Goal: Task Accomplishment & Management: Manage account settings

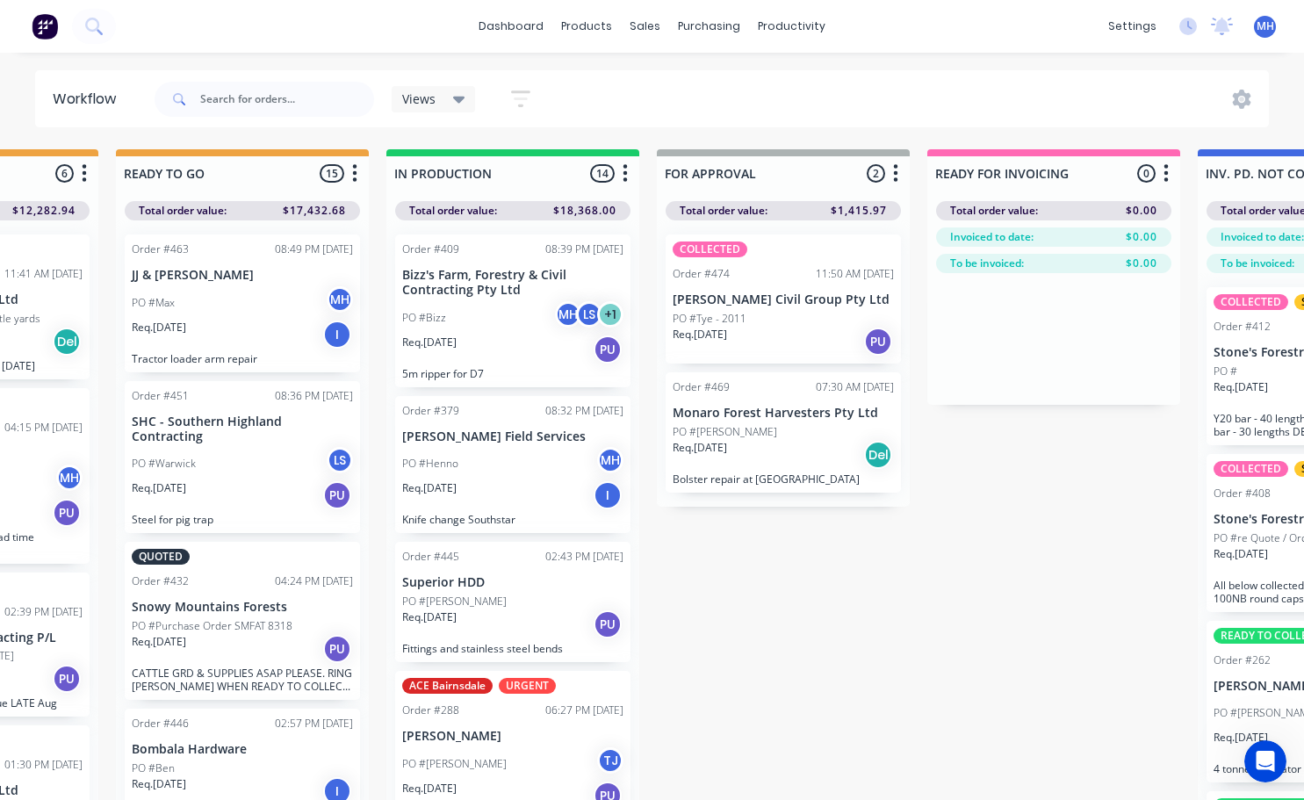
click at [488, 476] on div "PO #[PERSON_NAME]" at bounding box center [512, 463] width 221 height 33
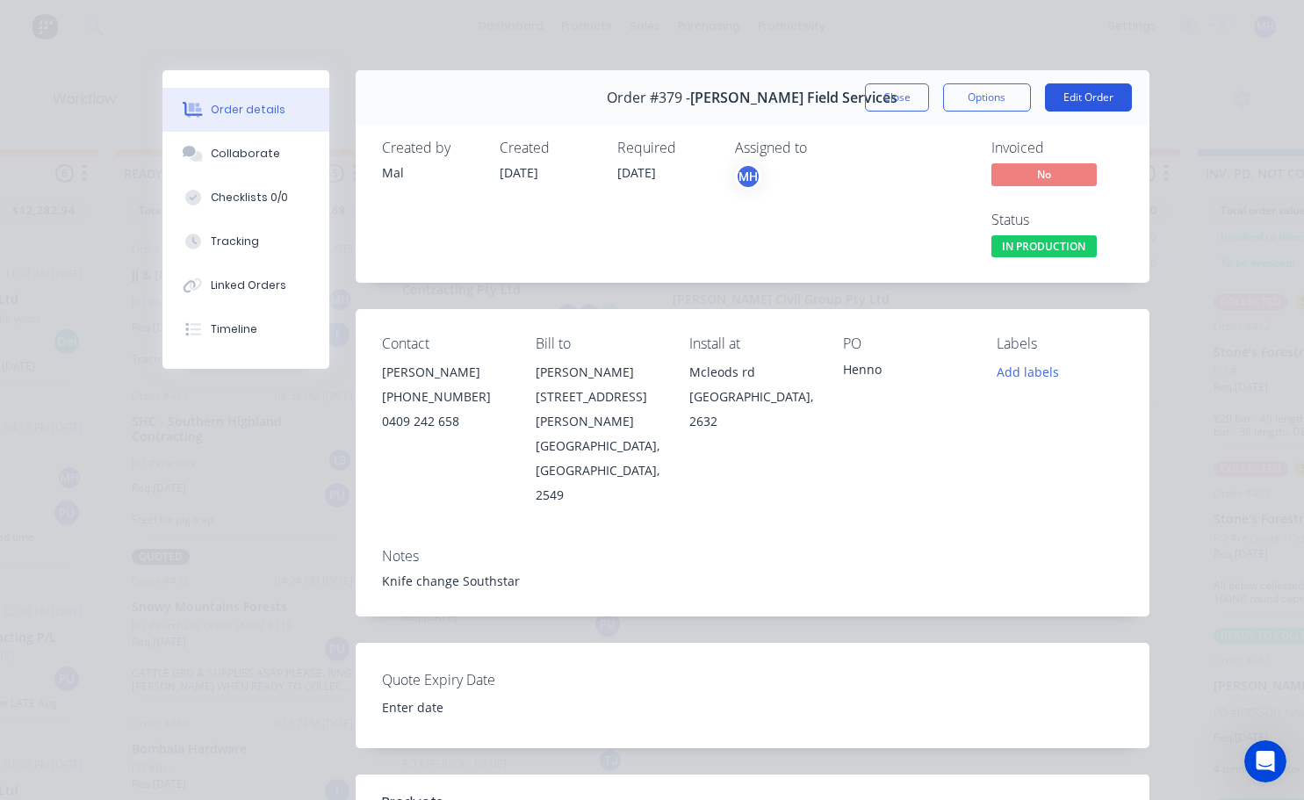
click at [1074, 100] on button "Edit Order" at bounding box center [1088, 97] width 87 height 28
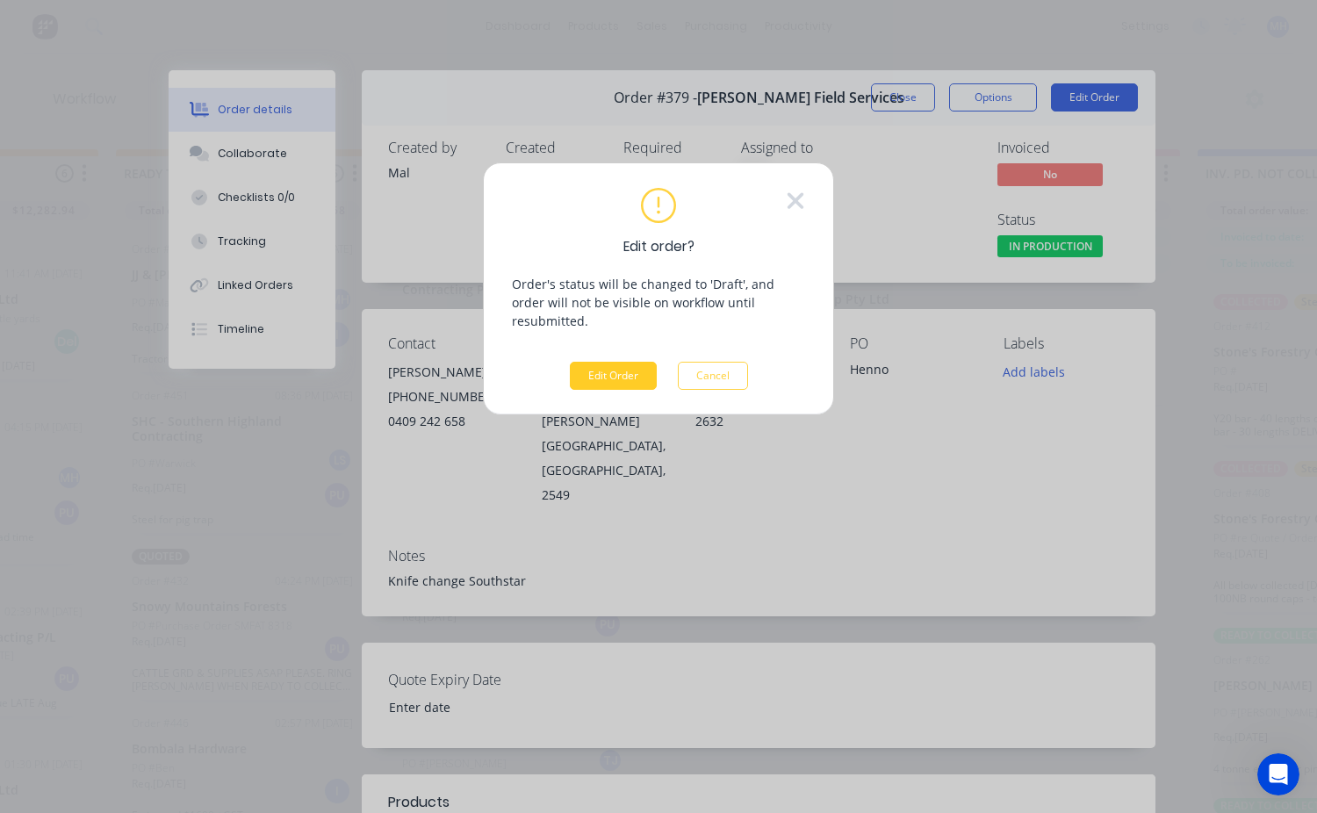
click at [613, 370] on button "Edit Order" at bounding box center [613, 376] width 87 height 28
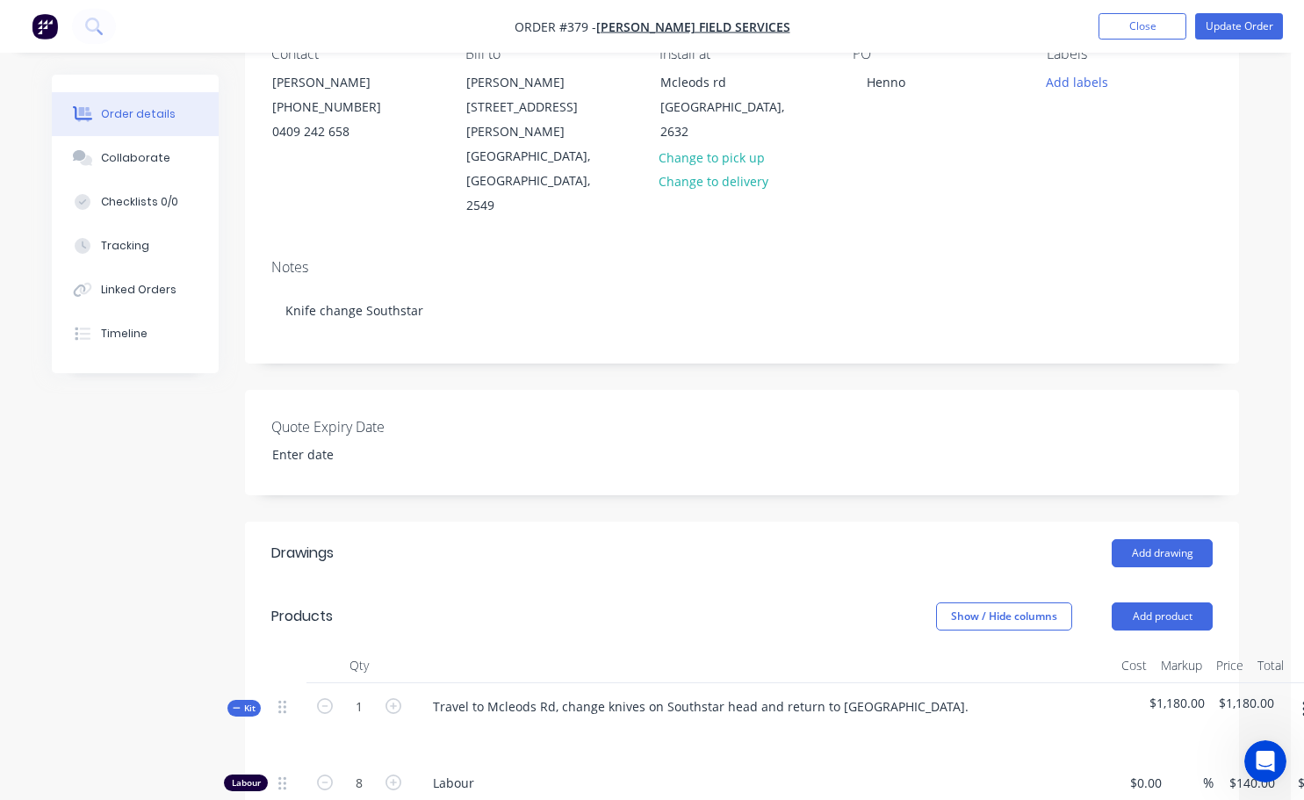
scroll to position [351, 0]
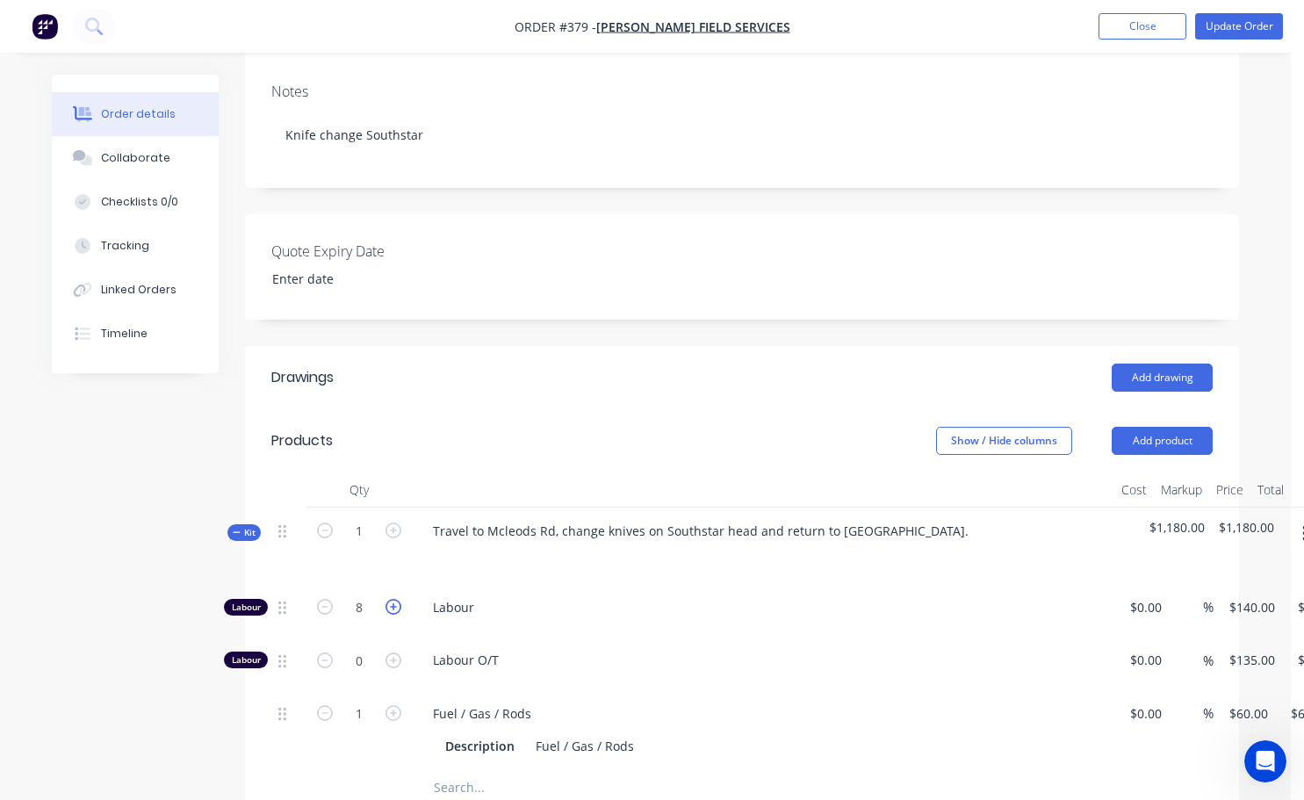
click at [393, 599] on icon "button" at bounding box center [394, 607] width 16 height 16
type input "9"
type input "$1,260.00"
click at [393, 599] on icon "button" at bounding box center [394, 607] width 16 height 16
type input "10"
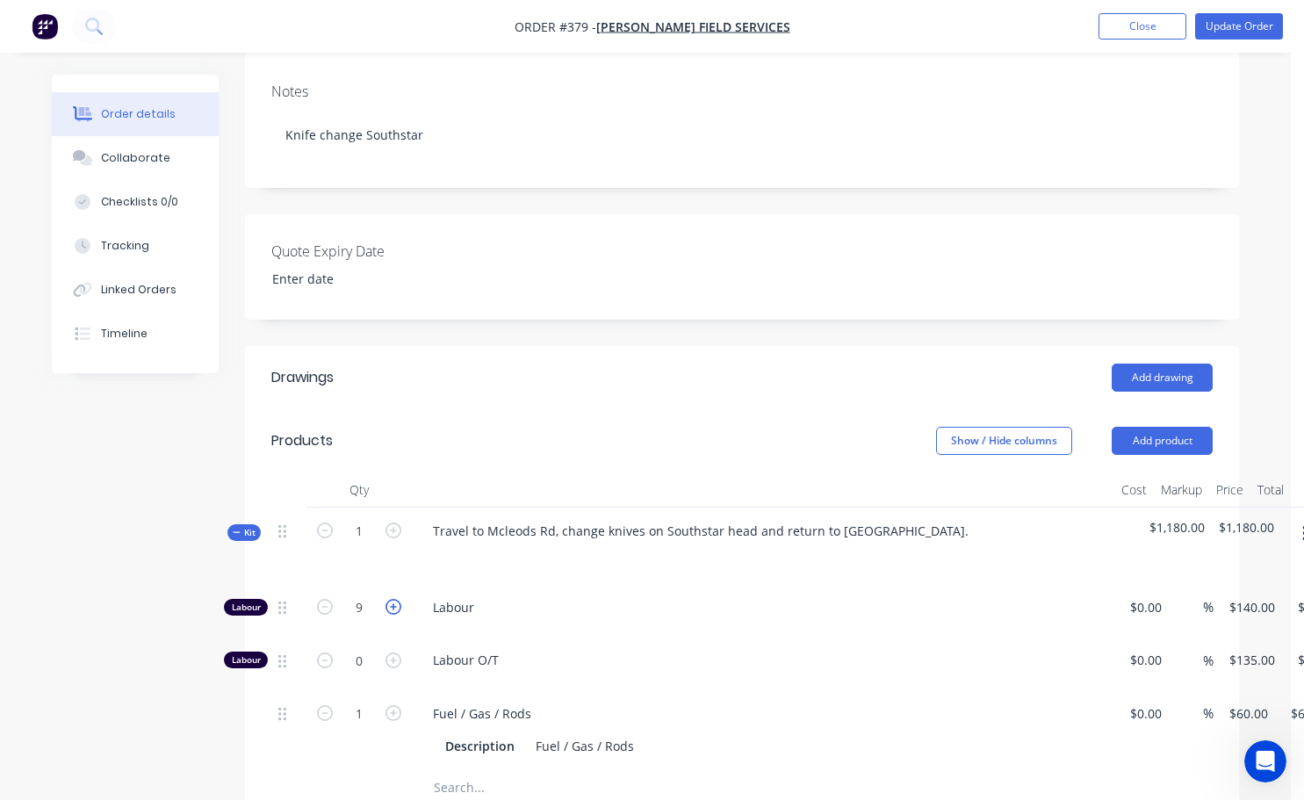
type input "$1,400.00"
click at [393, 599] on icon "button" at bounding box center [394, 607] width 16 height 16
type input "11"
type input "$1,540.00"
click at [393, 599] on icon "button" at bounding box center [394, 607] width 16 height 16
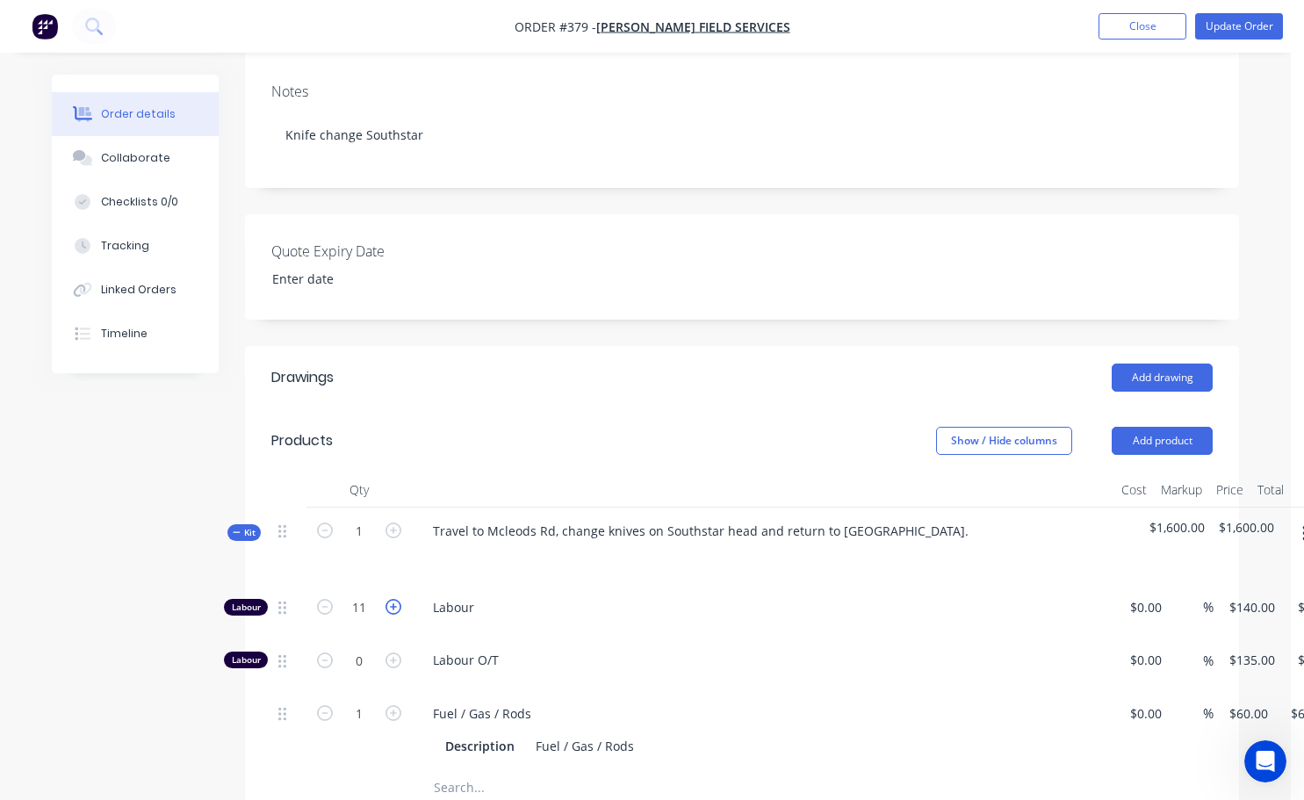
type input "12"
type input "$1,680.00"
click at [393, 599] on icon "button" at bounding box center [394, 607] width 16 height 16
type input "13"
type input "$1,820.00"
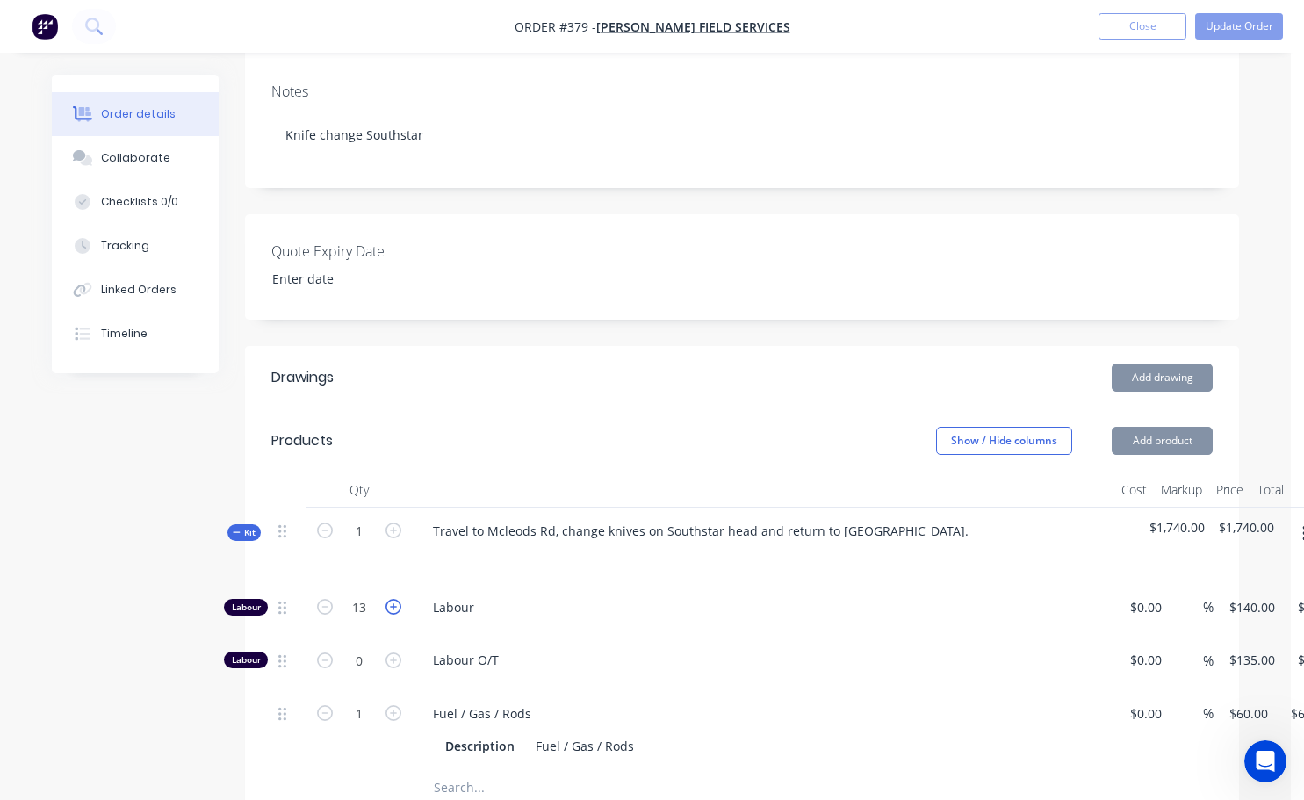
click at [393, 599] on icon "button" at bounding box center [394, 607] width 16 height 16
type input "14"
type input "$1,960.00"
click at [393, 599] on icon "button" at bounding box center [394, 607] width 16 height 16
type input "15"
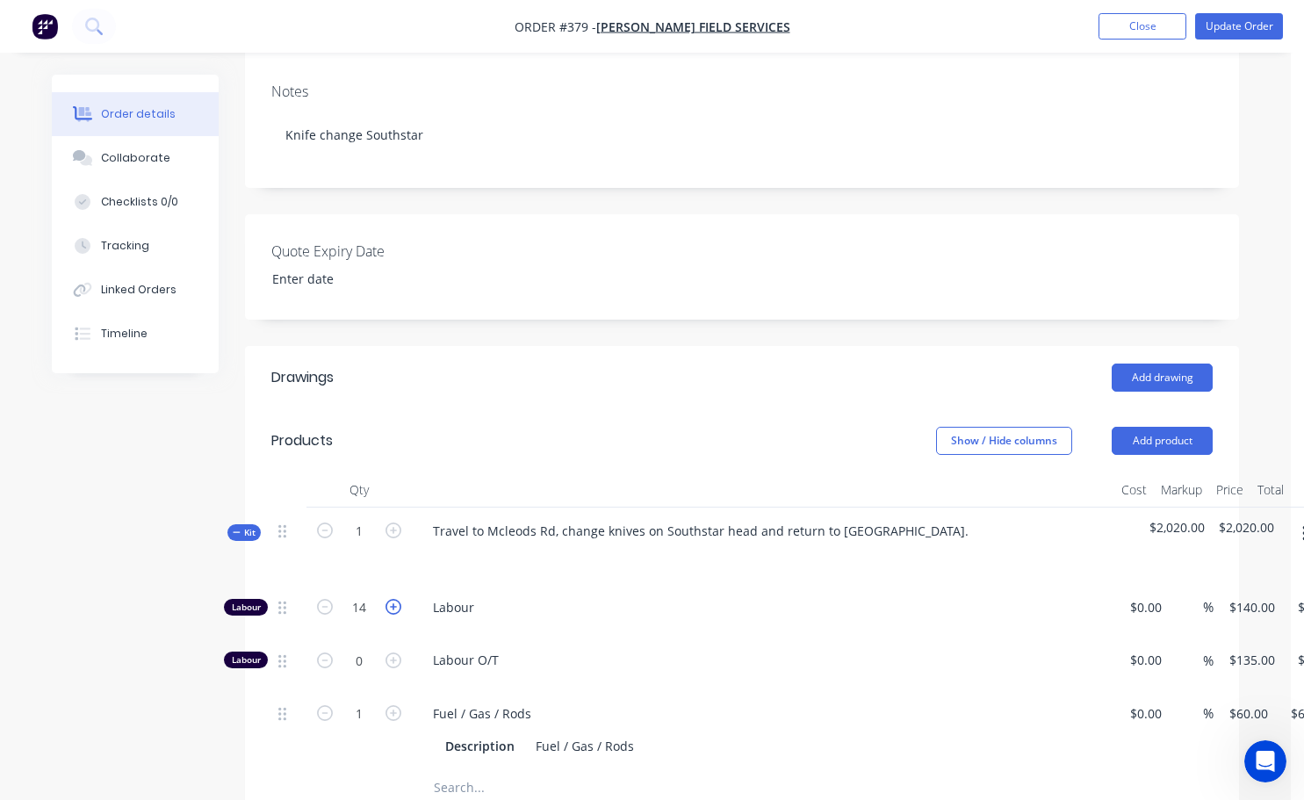
type input "$2,100.00"
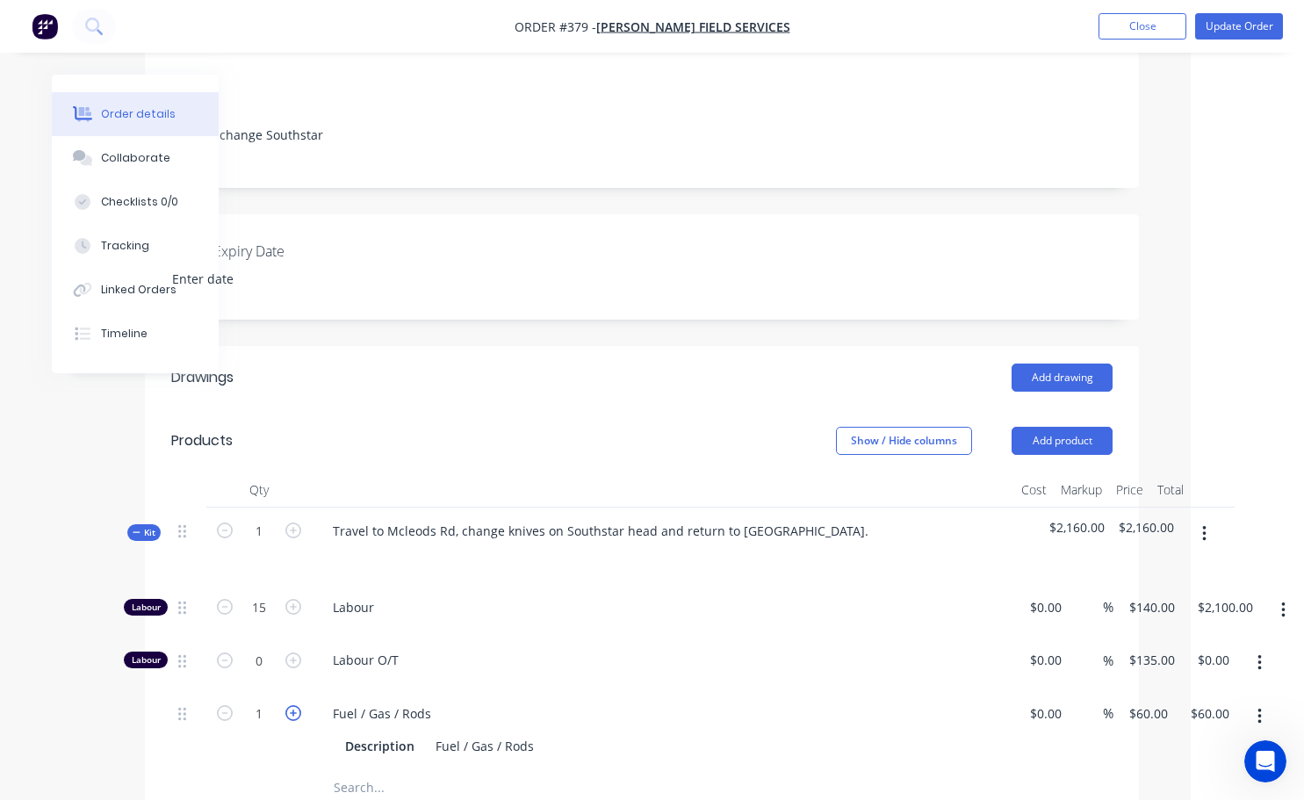
click at [292, 705] on icon "button" at bounding box center [293, 713] width 16 height 16
type input "2"
type input "$120.00"
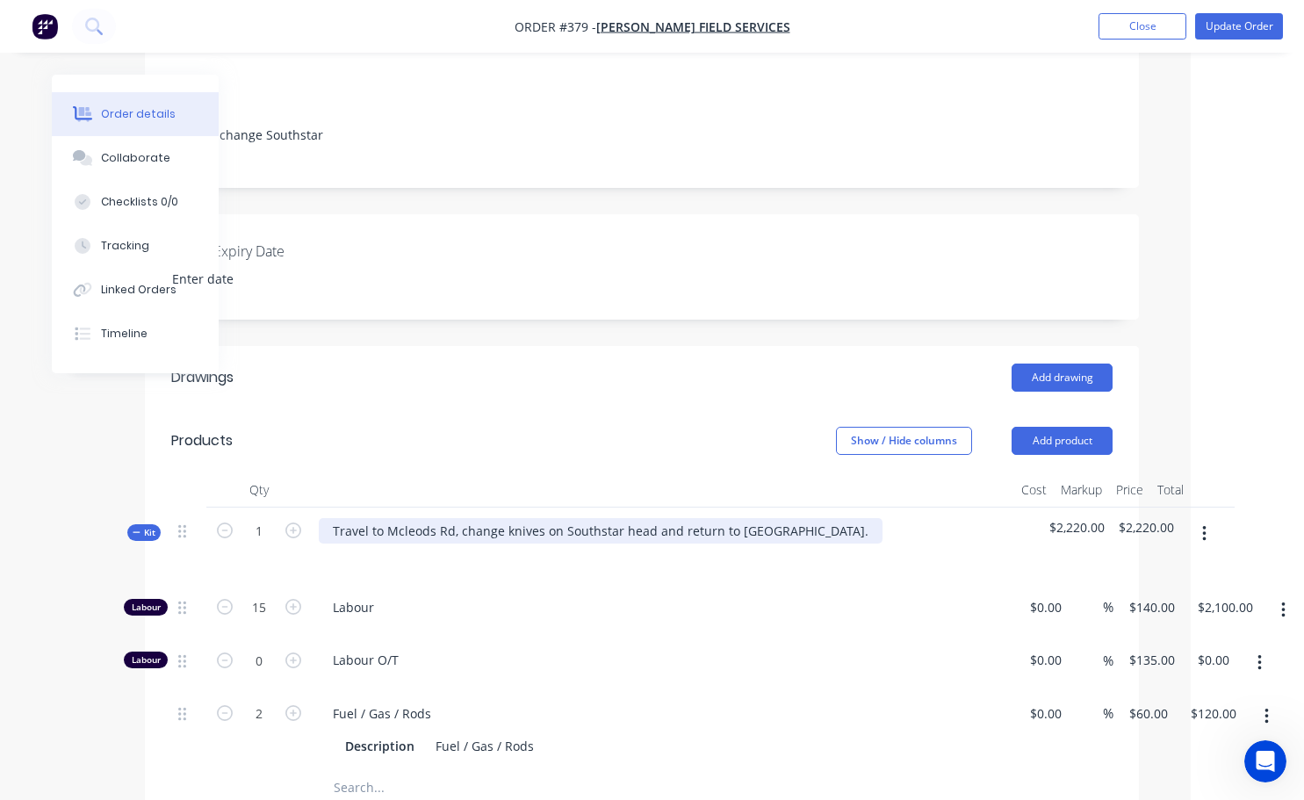
click at [786, 518] on div "Travel to Mcleods Rd, change knives on Southstar head and return to [GEOGRAPHIC…" at bounding box center [601, 530] width 564 height 25
click at [789, 518] on div "Travel to Mcleods Rd, change knives on Southstar head and return to [GEOGRAPHIC…" at bounding box center [601, 530] width 564 height 25
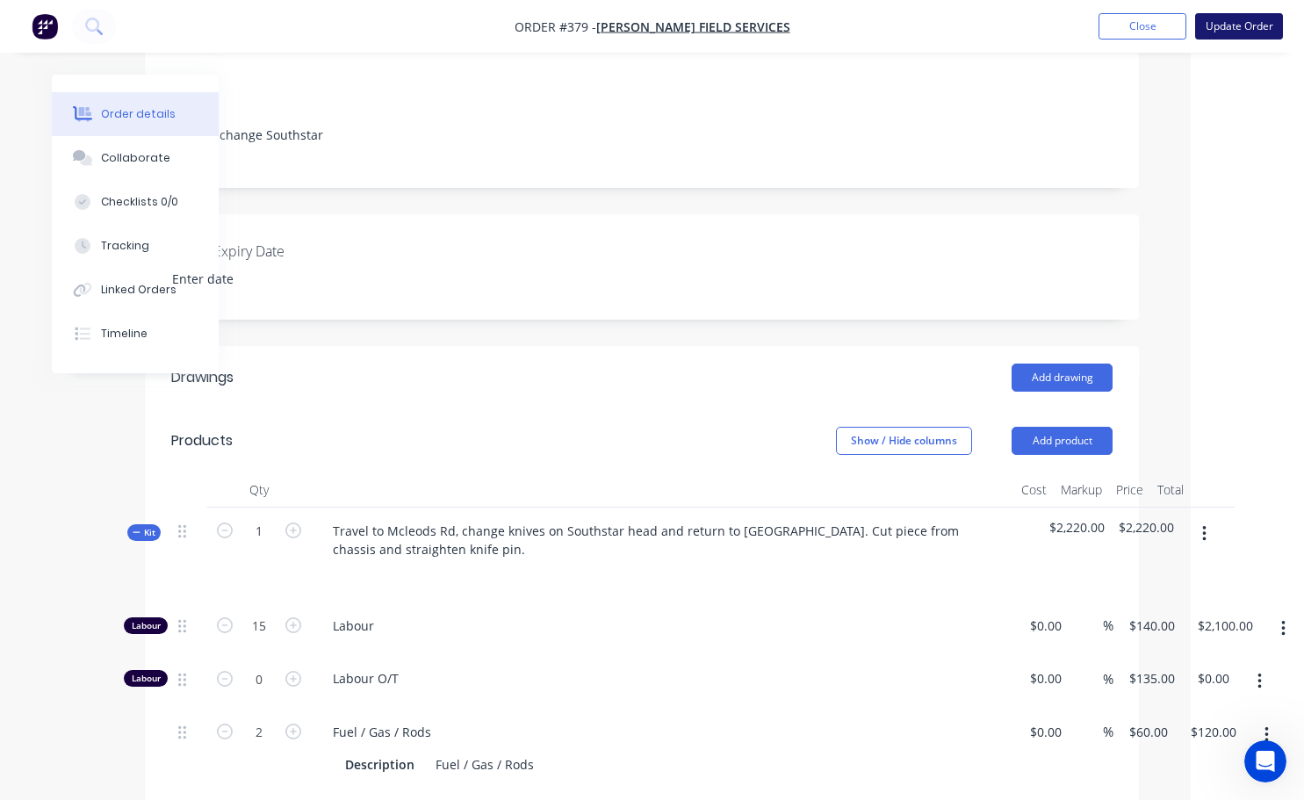
click at [1259, 22] on button "Update Order" at bounding box center [1239, 26] width 88 height 26
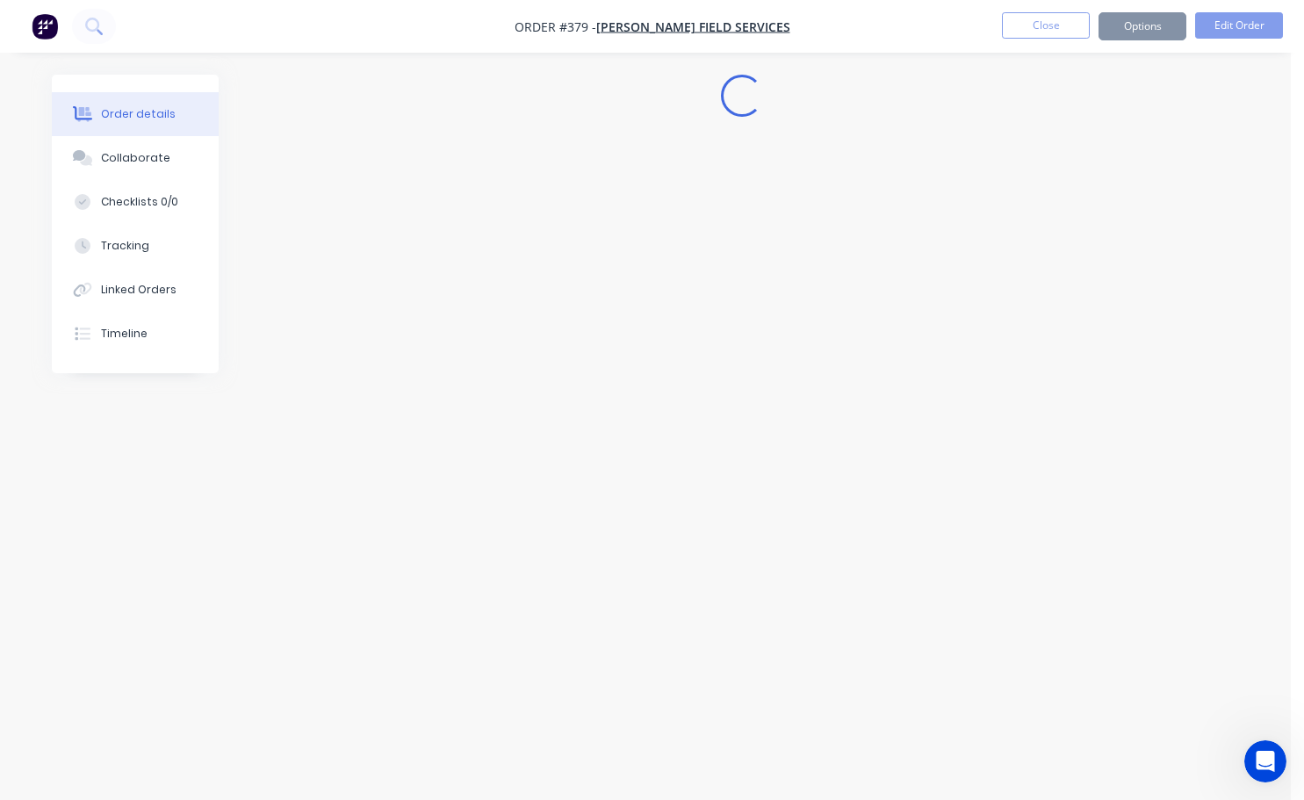
scroll to position [0, 0]
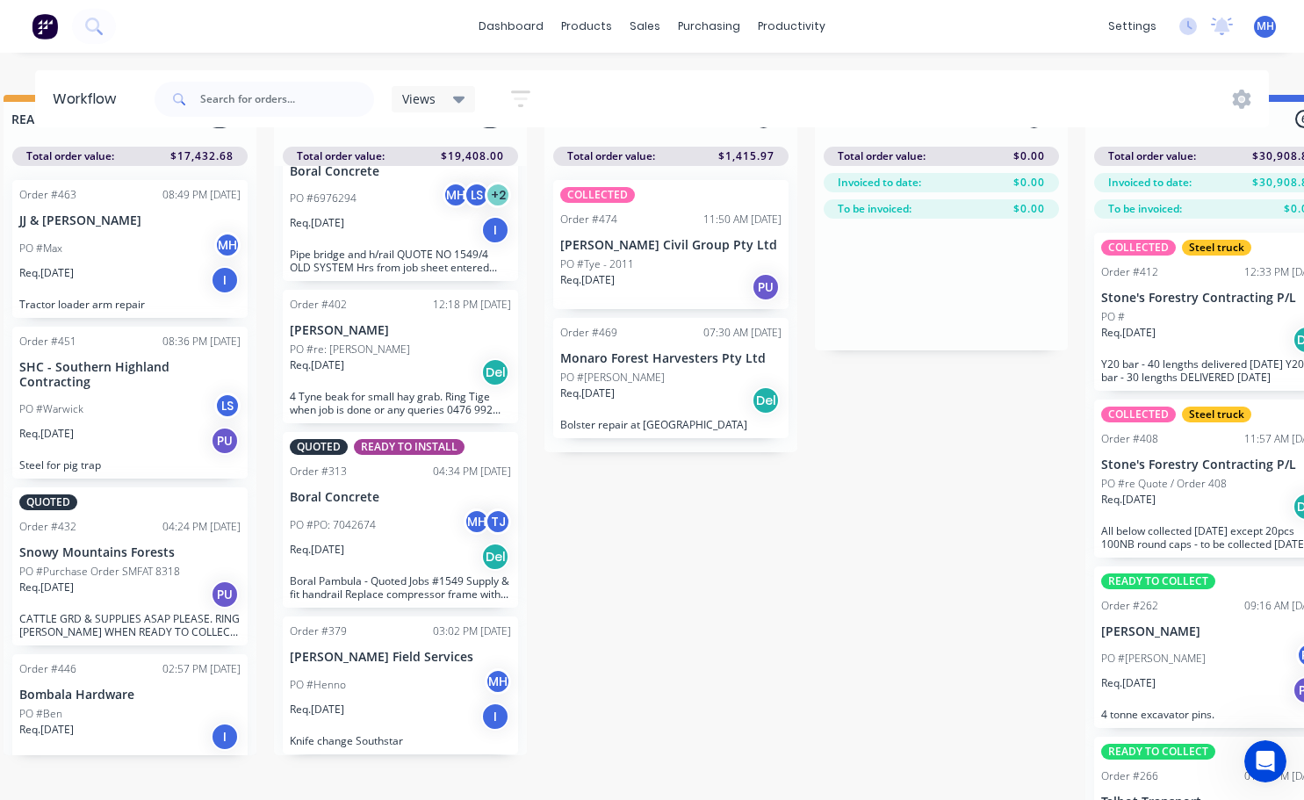
scroll to position [76, 846]
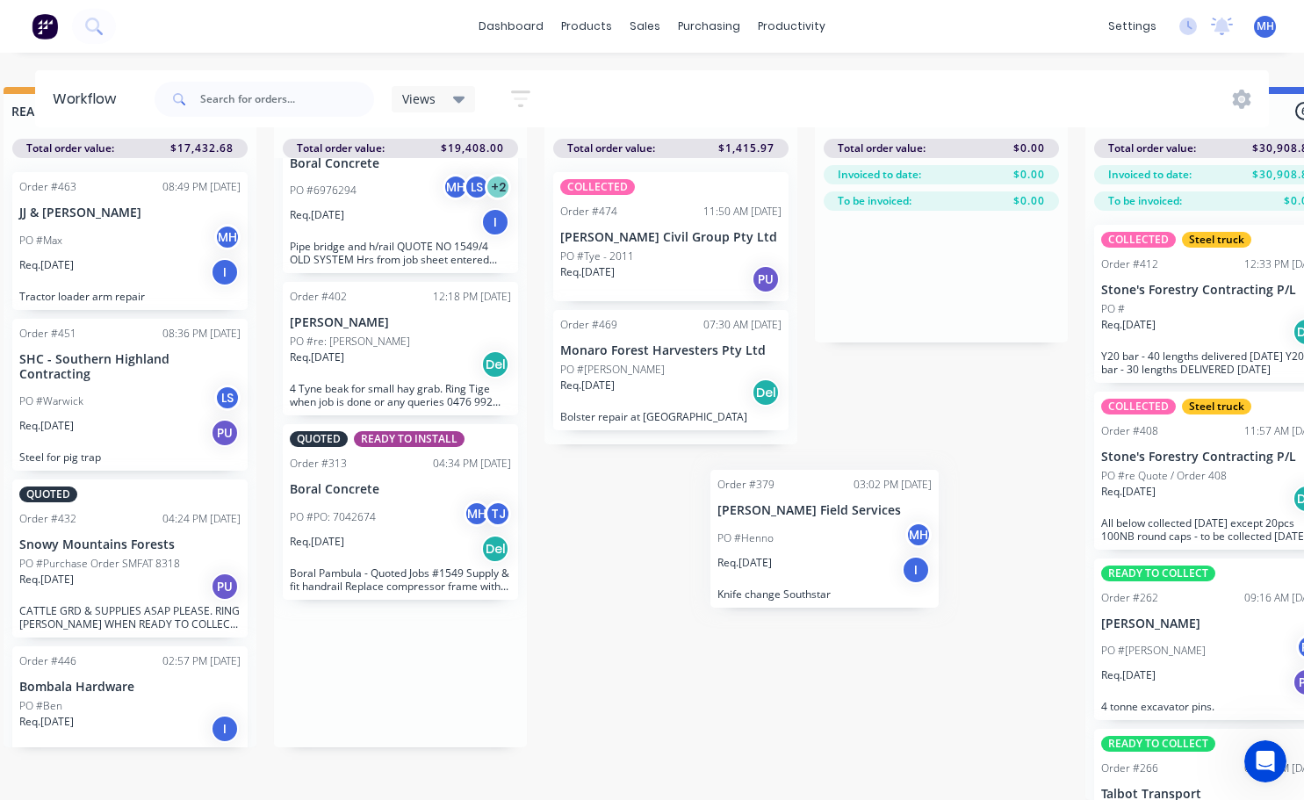
drag, startPoint x: 350, startPoint y: 645, endPoint x: 774, endPoint y: 534, distance: 438.4
click at [789, 527] on div "QUOTES TO DO 1 Status colour #273444 hex #273444 Save Cancel Notifications Emai…" at bounding box center [605, 443] width 2929 height 713
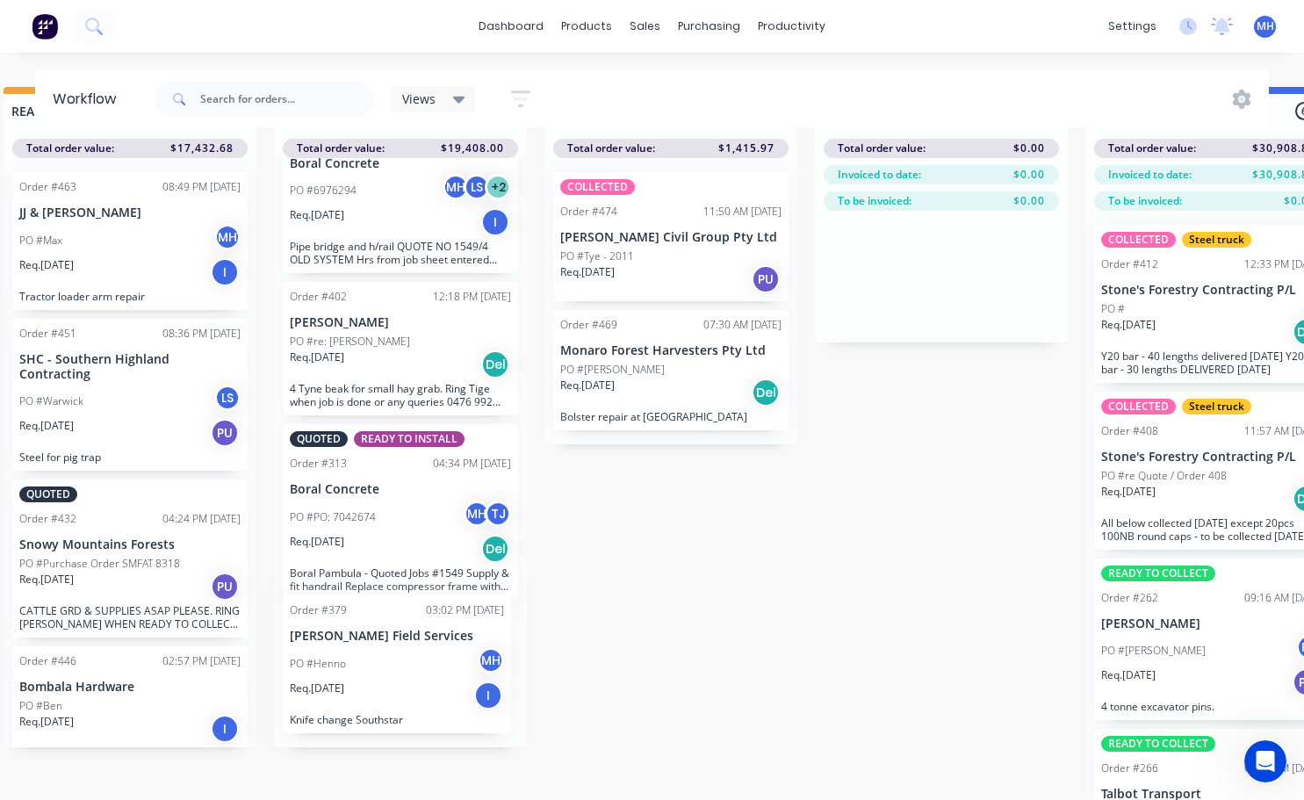
drag, startPoint x: 718, startPoint y: 548, endPoint x: 694, endPoint y: 513, distance: 42.9
click at [698, 523] on div "QUOTES TO DO 1 Status colour #273444 hex #273444 Save Cancel Notifications Emai…" at bounding box center [605, 443] width 2929 height 713
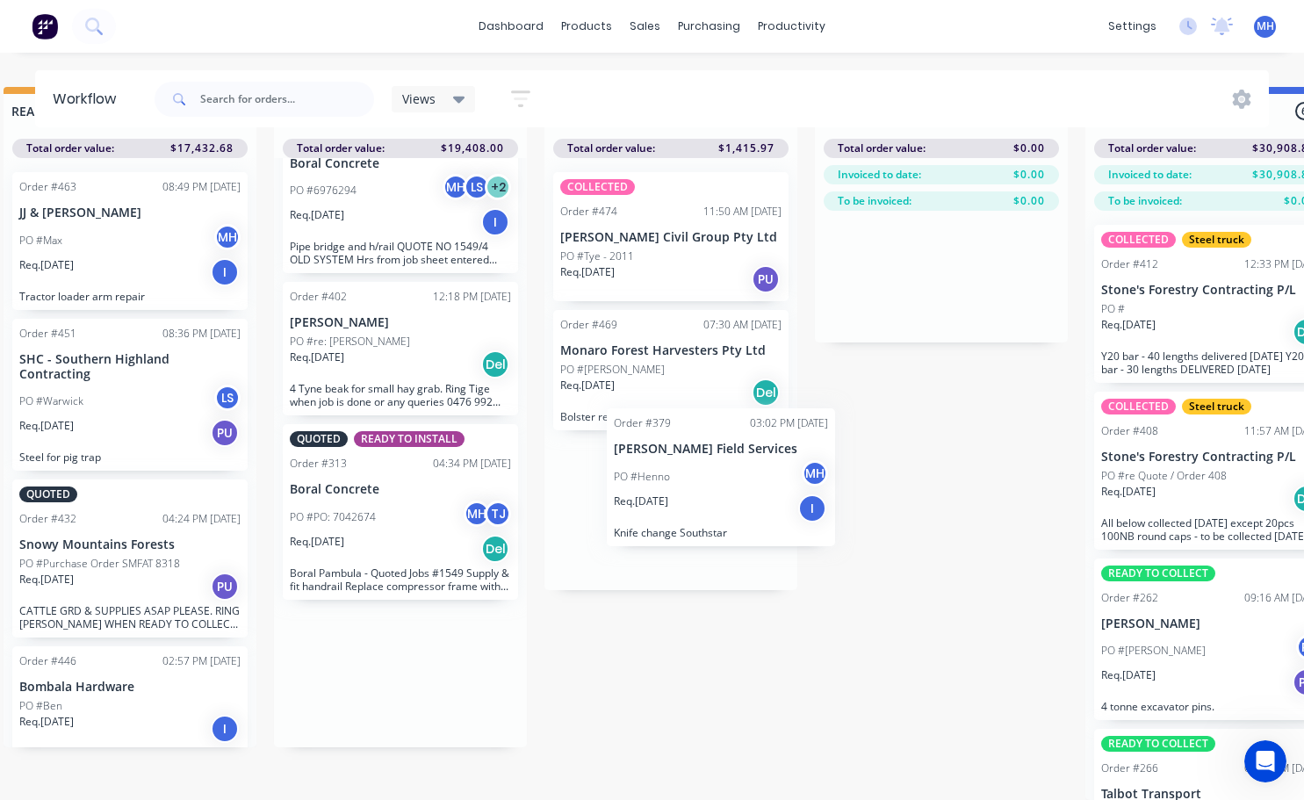
drag, startPoint x: 378, startPoint y: 669, endPoint x: 709, endPoint y: 480, distance: 381.6
click at [709, 480] on div "QUOTES TO DO 1 Status colour #273444 hex #273444 Save Cancel Notifications Emai…" at bounding box center [605, 443] width 2929 height 713
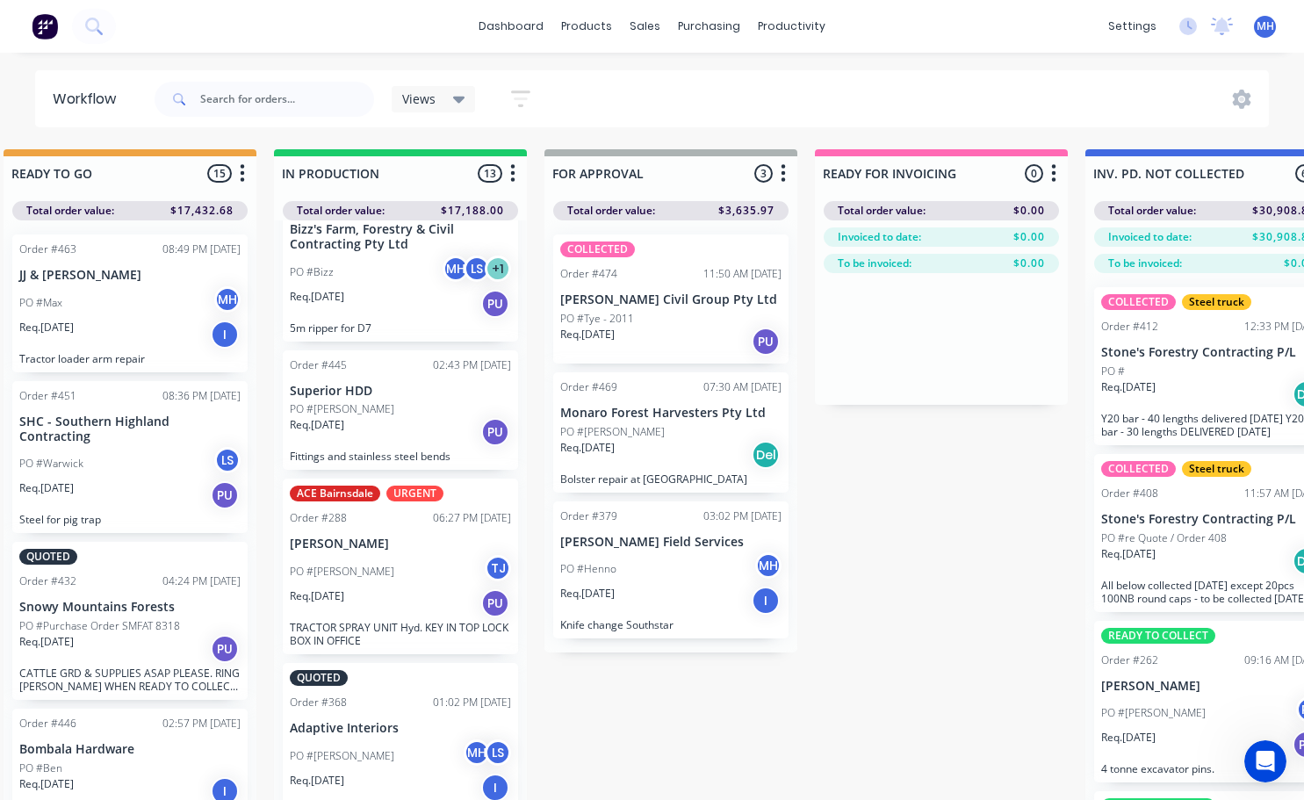
scroll to position [0, 0]
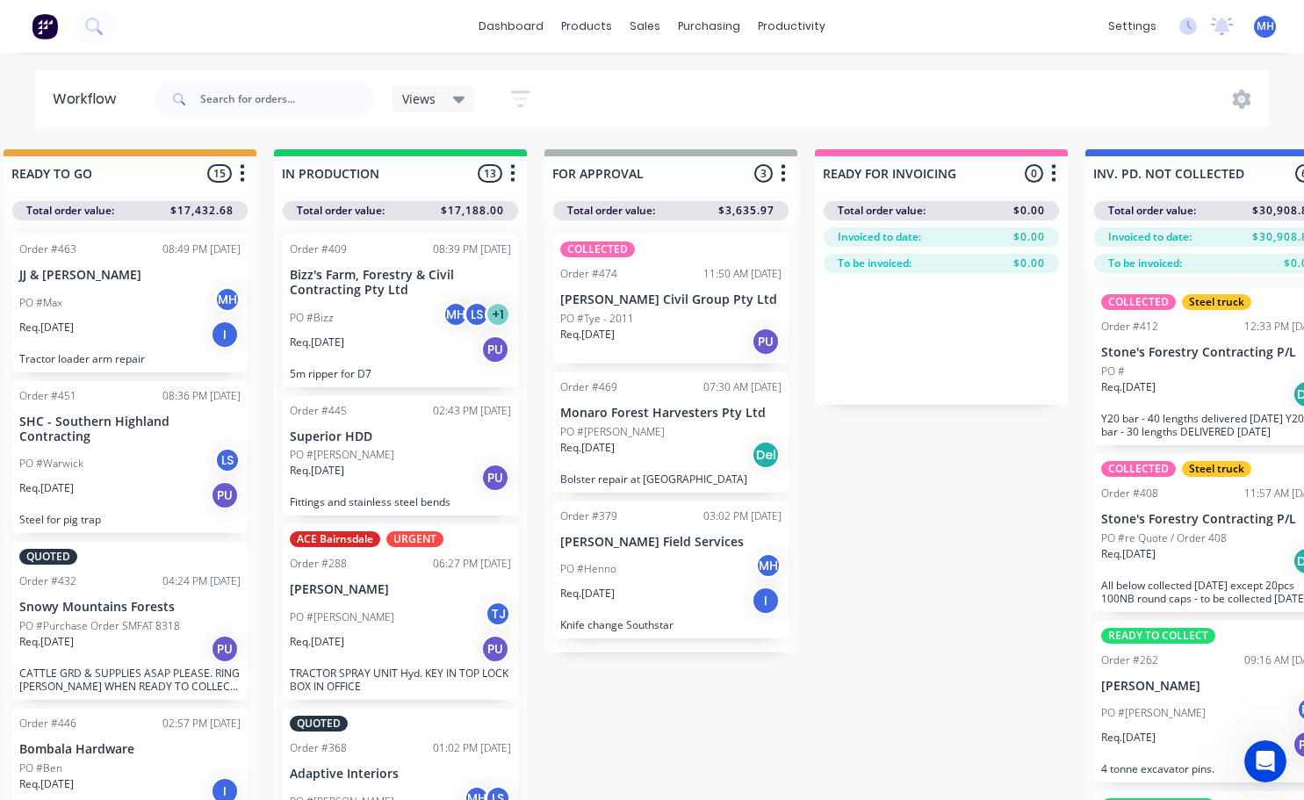
click at [646, 453] on div "Req. [DATE] Del" at bounding box center [670, 455] width 221 height 30
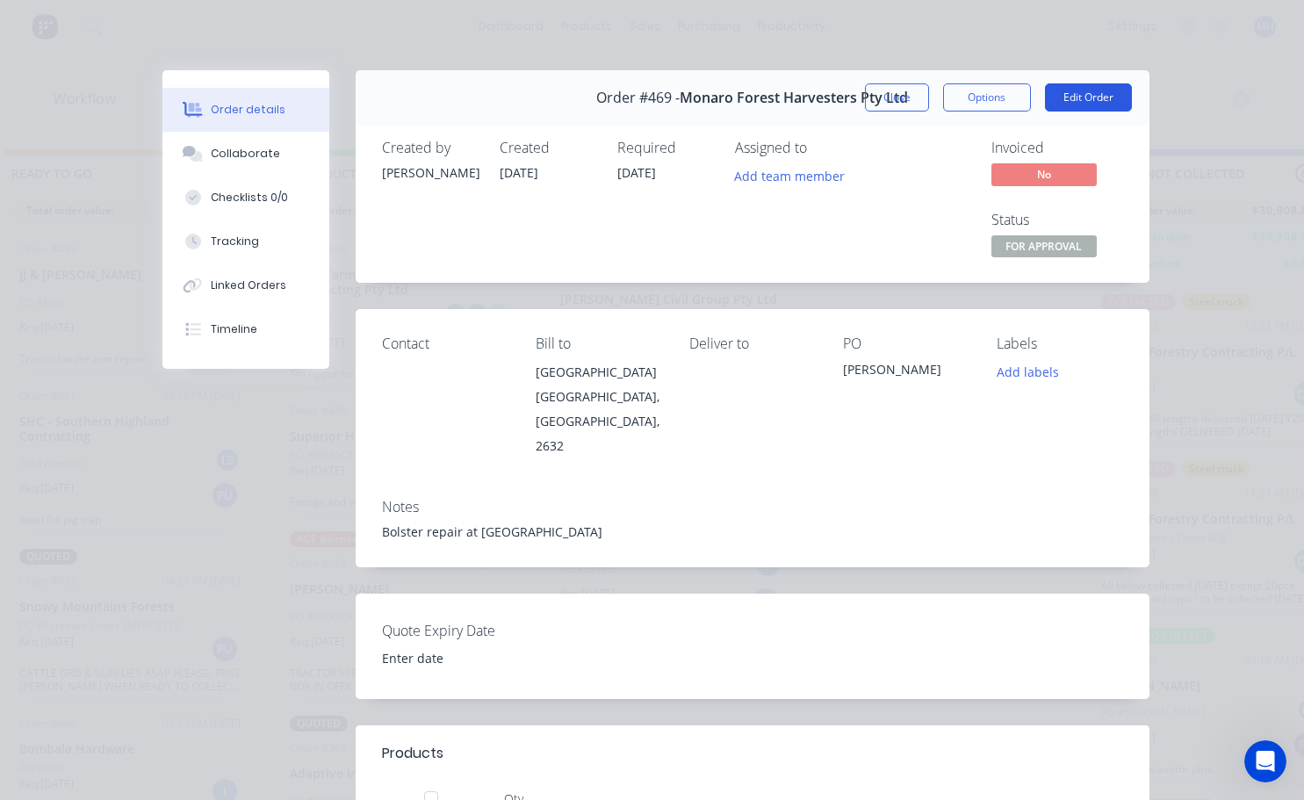
click at [1062, 105] on button "Edit Order" at bounding box center [1088, 97] width 87 height 28
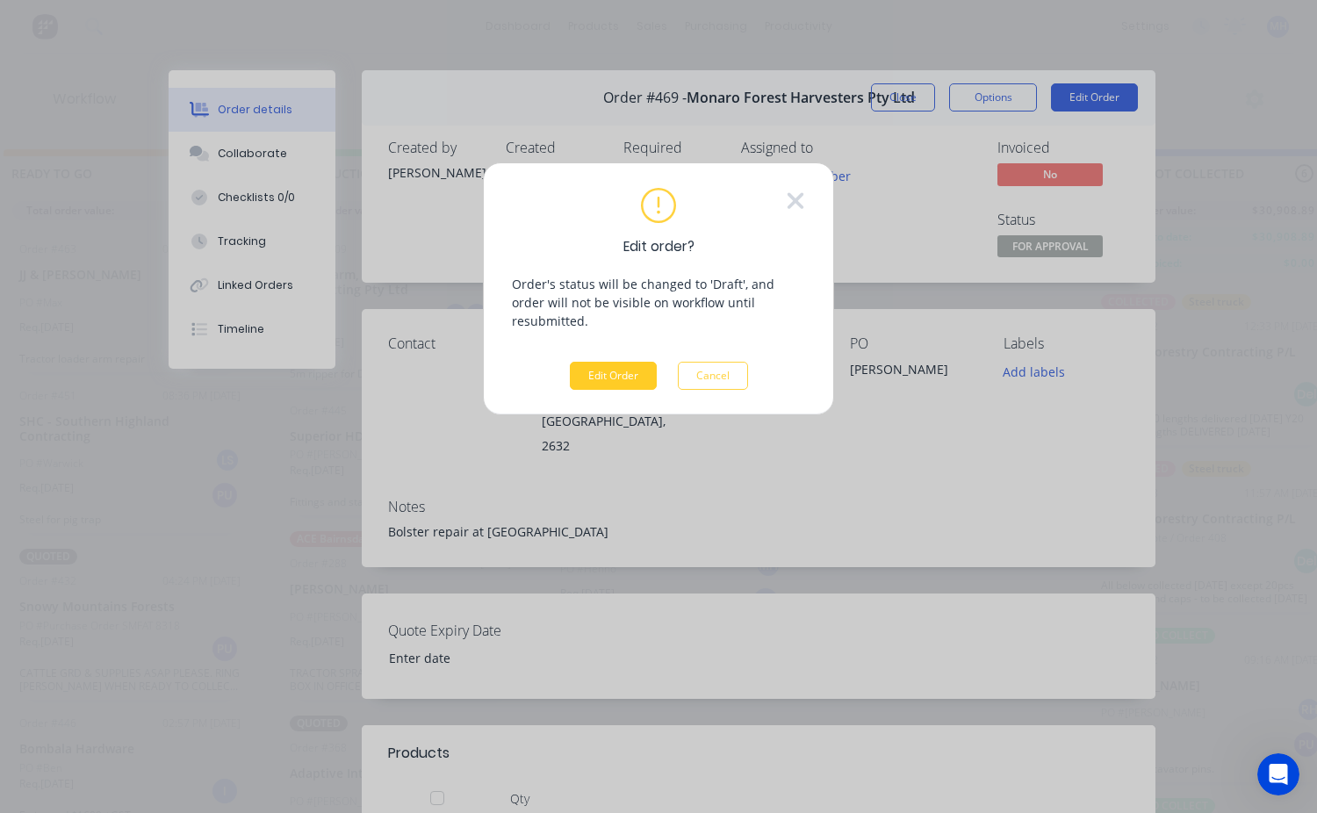
click at [612, 362] on button "Edit Order" at bounding box center [613, 376] width 87 height 28
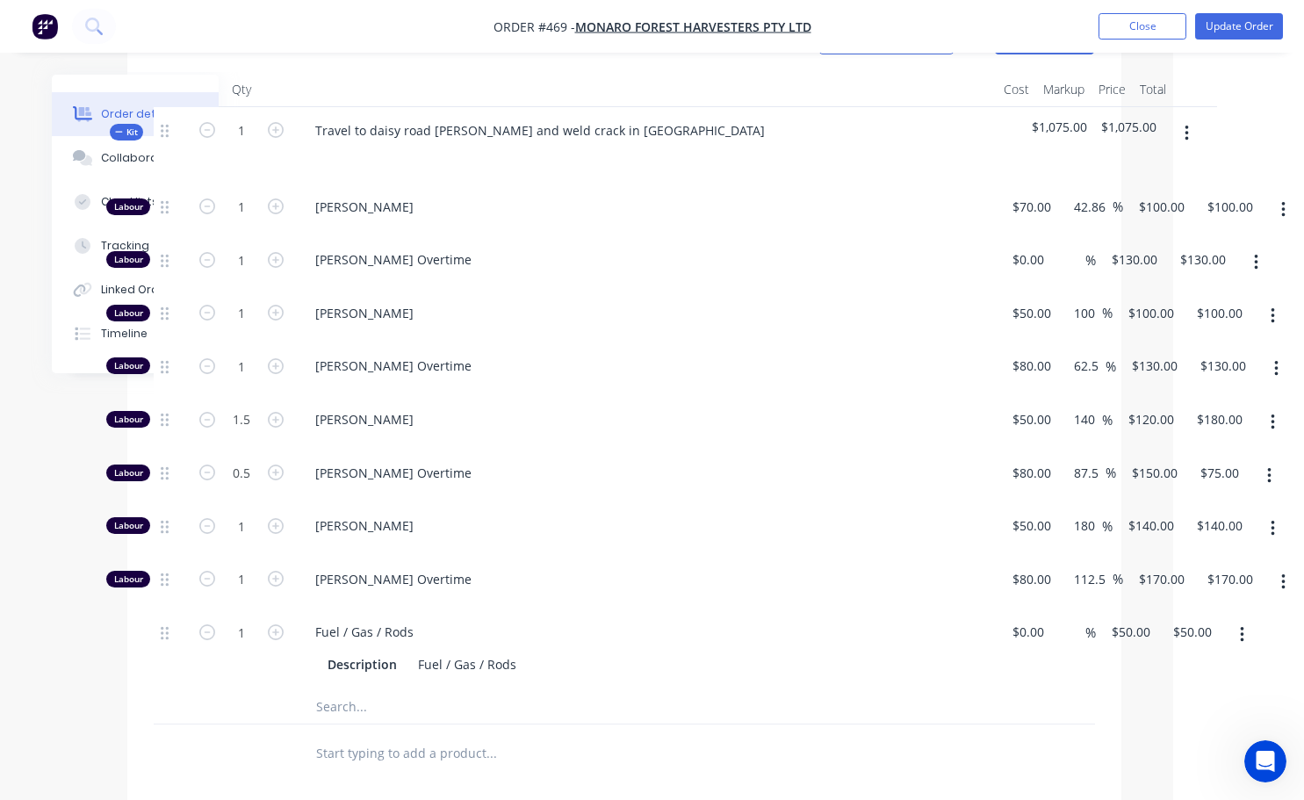
scroll to position [615, 118]
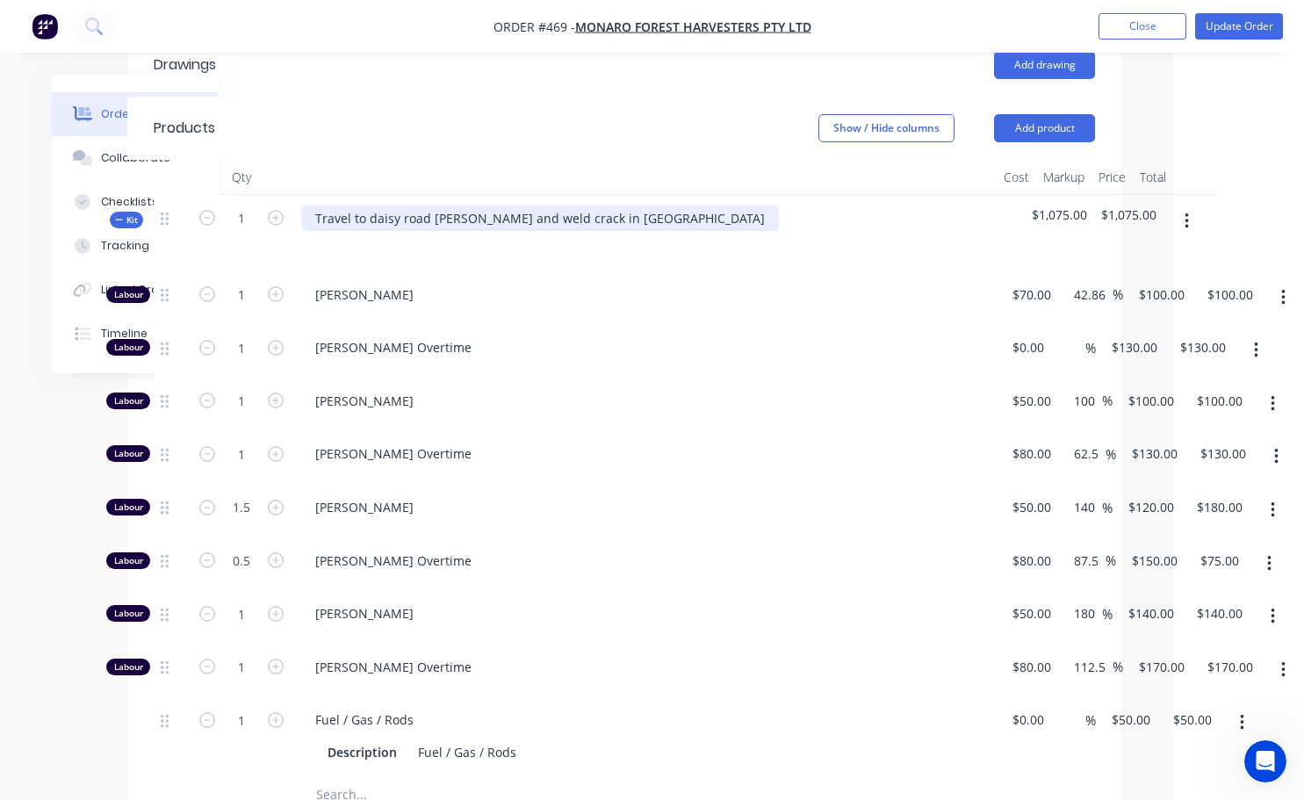
click at [616, 206] on div "Travel to daisy road [PERSON_NAME] and weld crack in [GEOGRAPHIC_DATA]" at bounding box center [540, 218] width 478 height 25
